Goal: Task Accomplishment & Management: Manage account settings

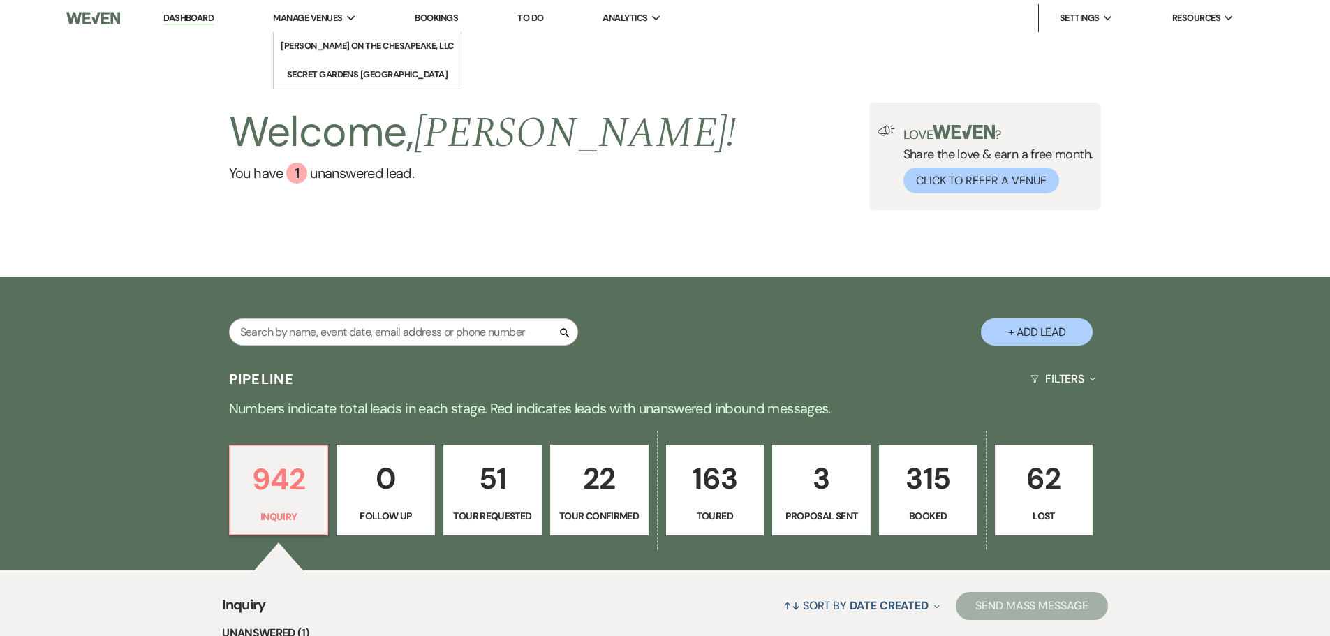
click at [342, 13] on span "Manage Venues" at bounding box center [307, 18] width 69 height 14
click at [338, 68] on li "Secret Gardens [GEOGRAPHIC_DATA]" at bounding box center [367, 75] width 161 height 14
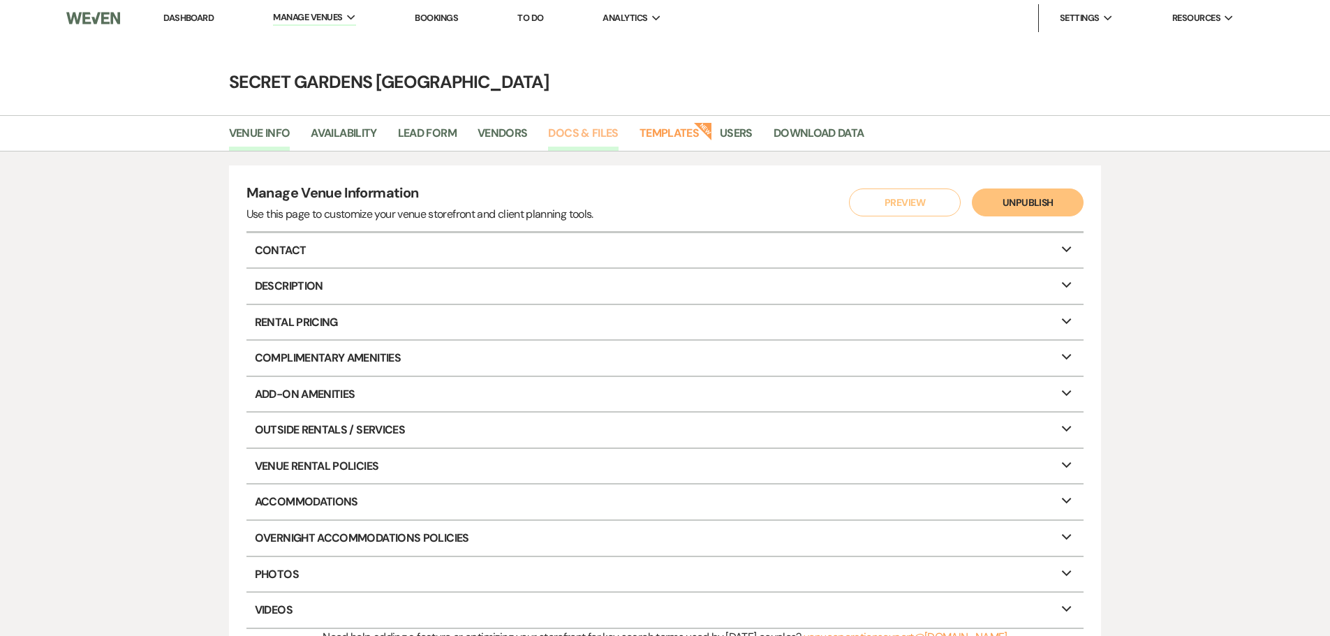
click at [612, 131] on link "Docs & Files" at bounding box center [583, 137] width 70 height 27
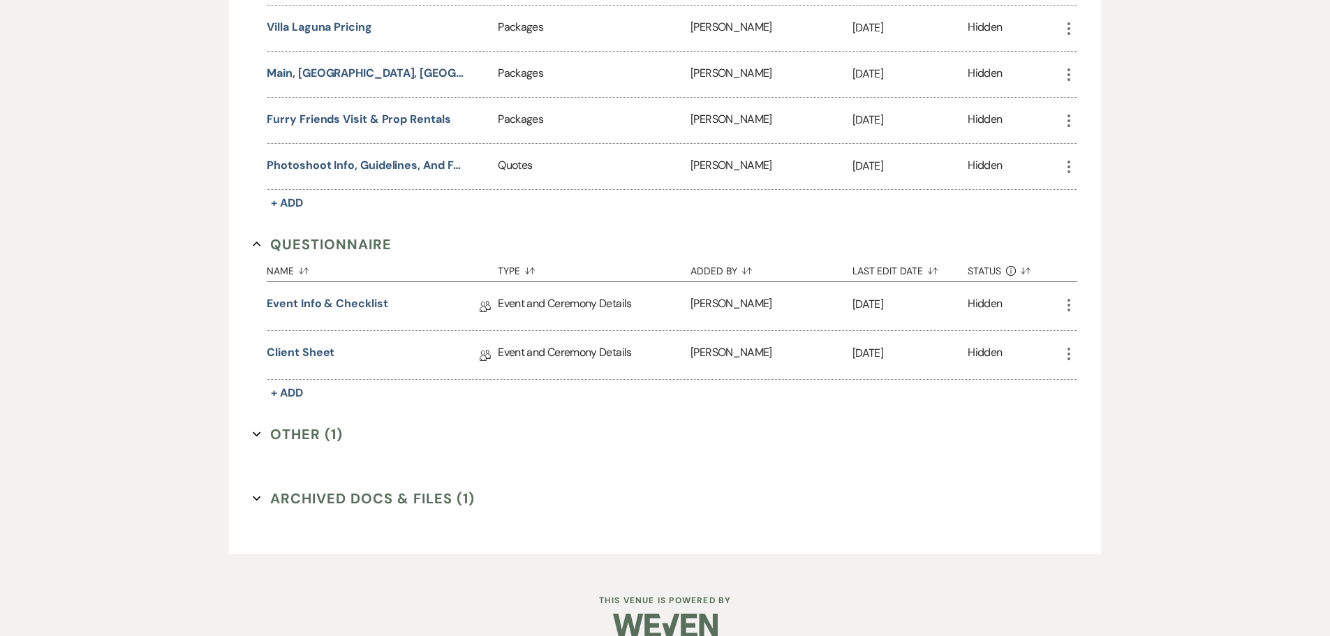
scroll to position [1113, 0]
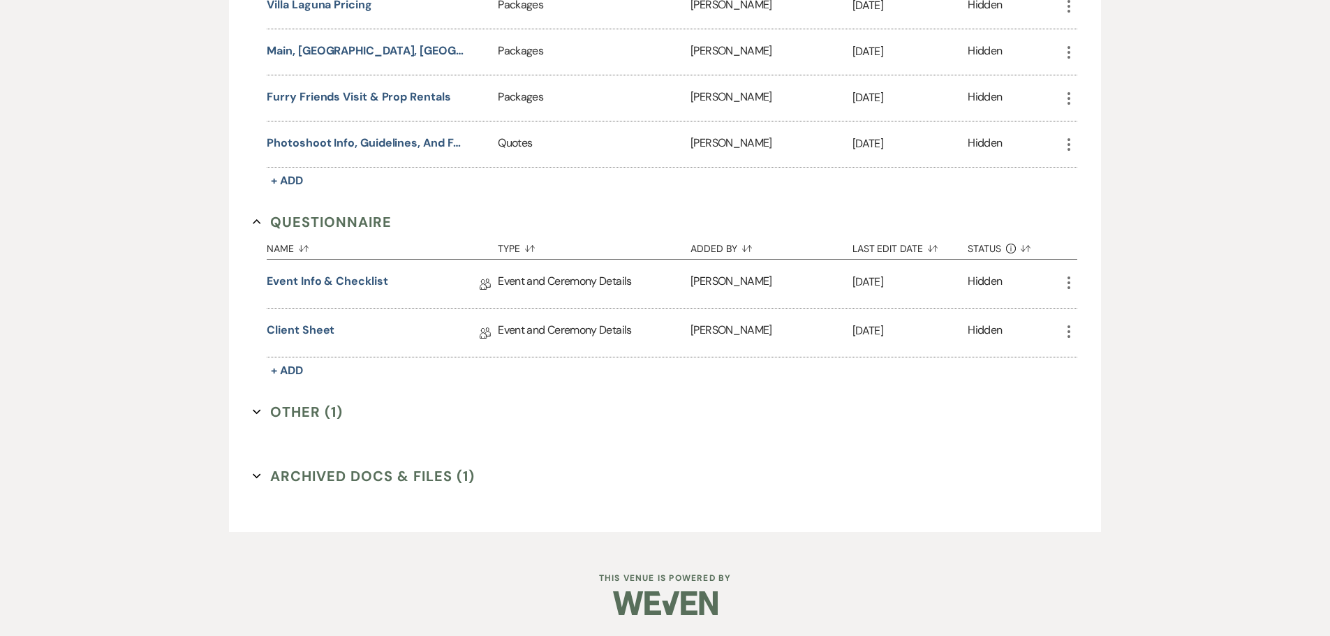
click at [290, 414] on button "Other (1) Expand" at bounding box center [298, 411] width 90 height 21
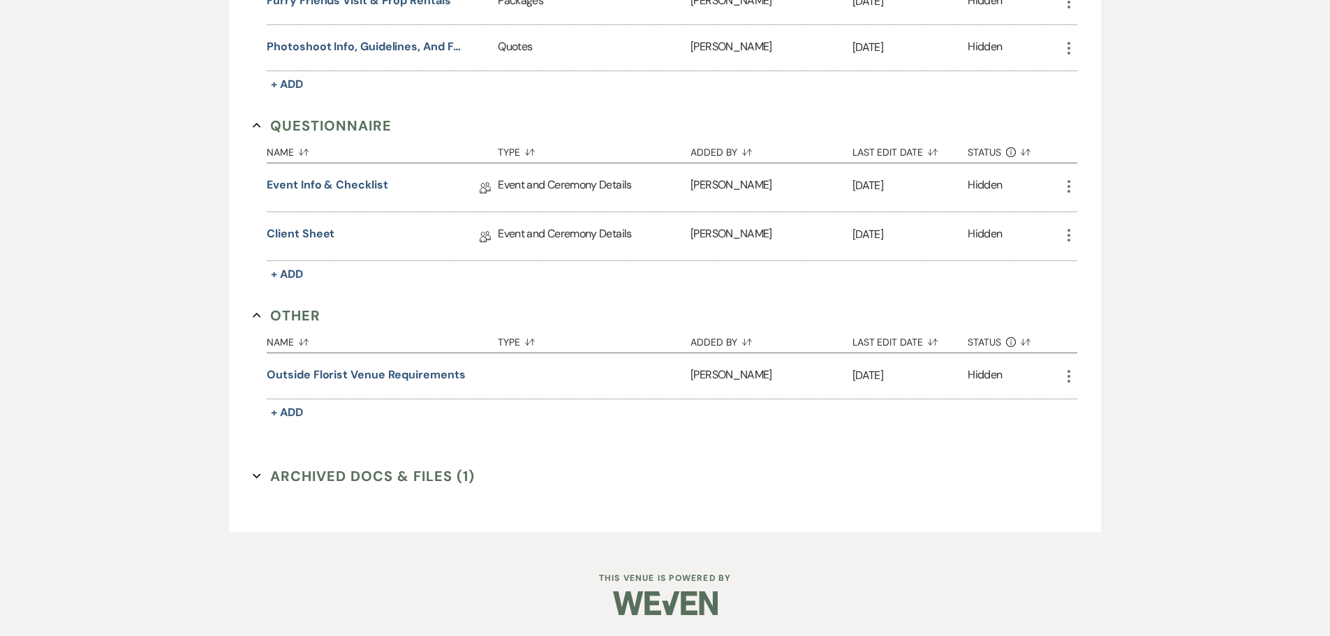
click at [373, 483] on button "Archived Docs & Files (1) Expand" at bounding box center [364, 476] width 222 height 21
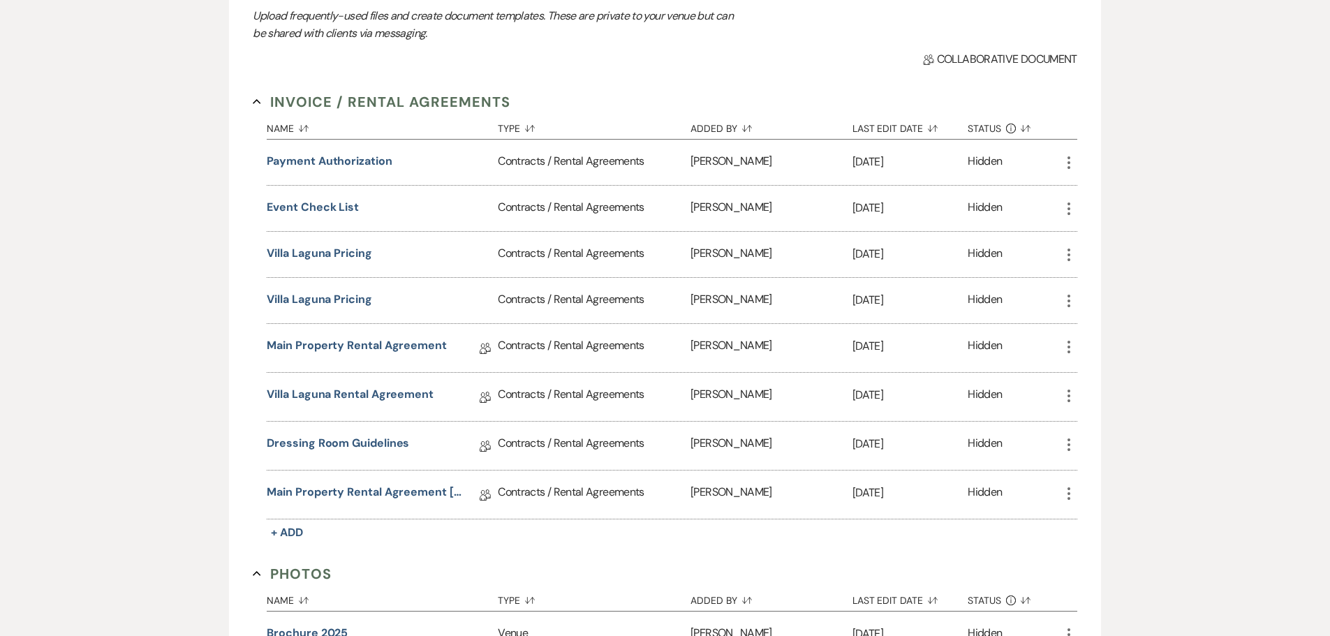
scroll to position [209, 0]
click at [327, 440] on link "Dressing Room Guidelines" at bounding box center [338, 445] width 142 height 22
